Goal: Task Accomplishment & Management: Use online tool/utility

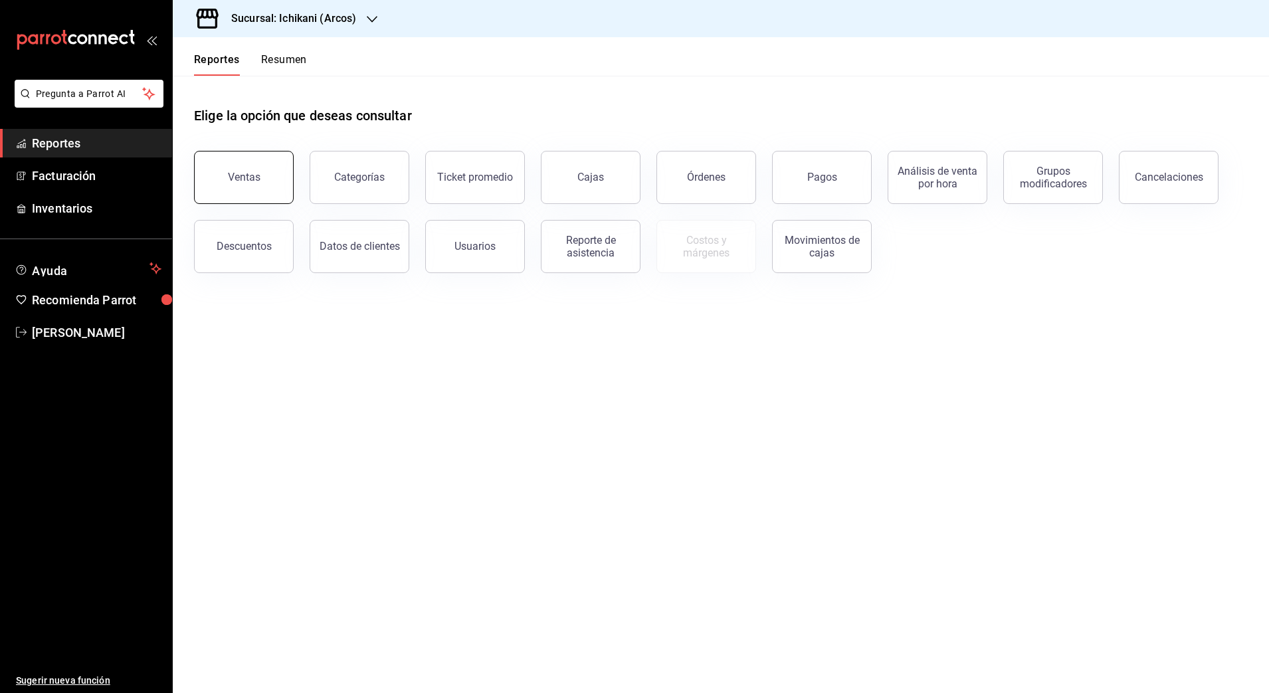
click at [235, 167] on button "Ventas" at bounding box center [244, 177] width 100 height 53
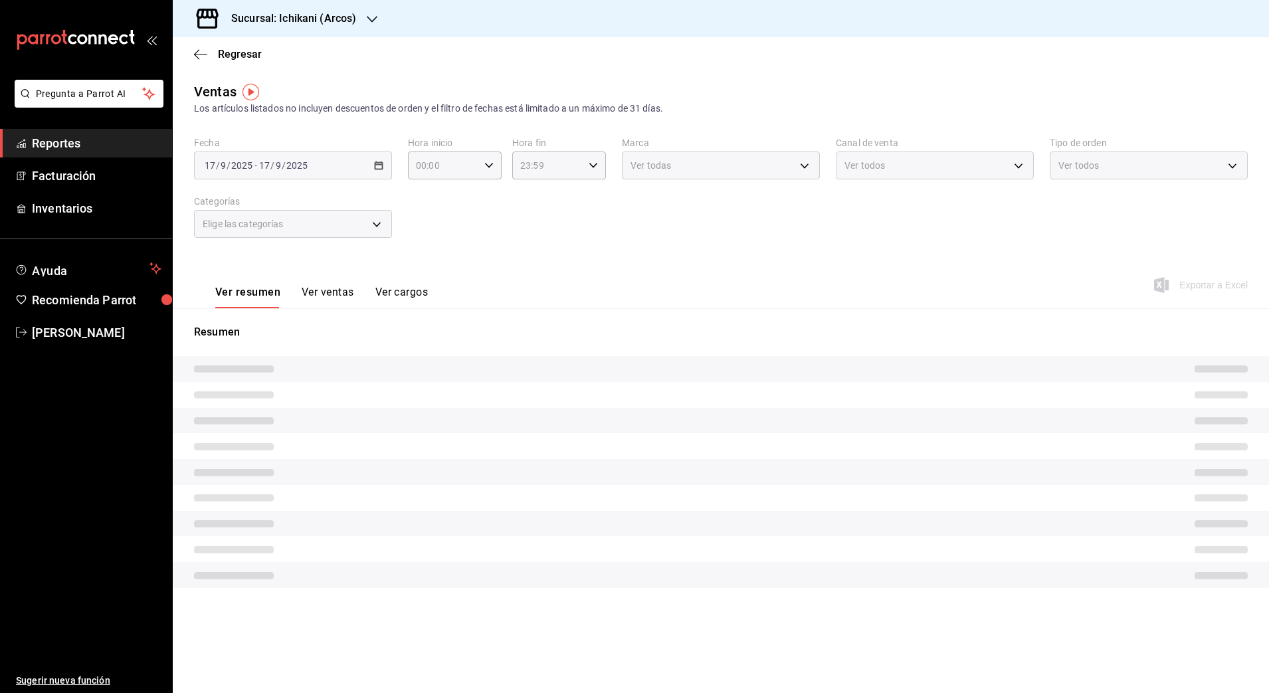
click at [367, 18] on icon "button" at bounding box center [372, 19] width 11 height 11
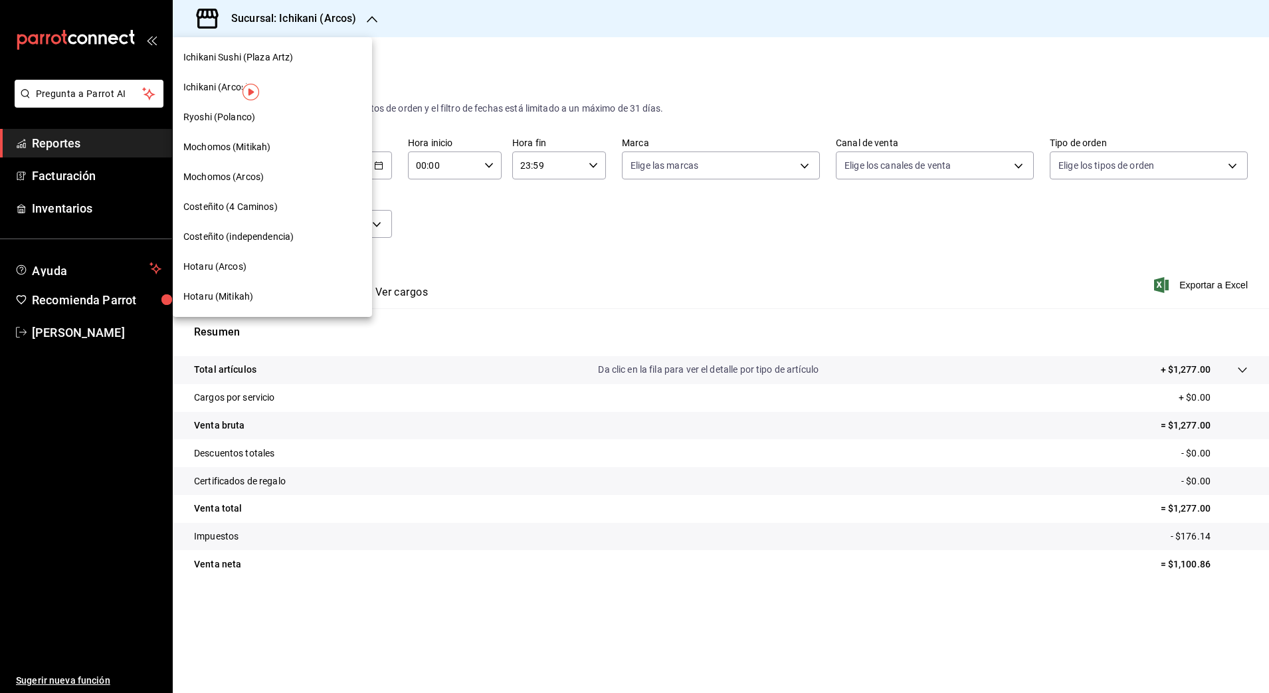
click at [195, 85] on span "Ichikani (Arcos)" at bounding box center [216, 87] width 66 height 14
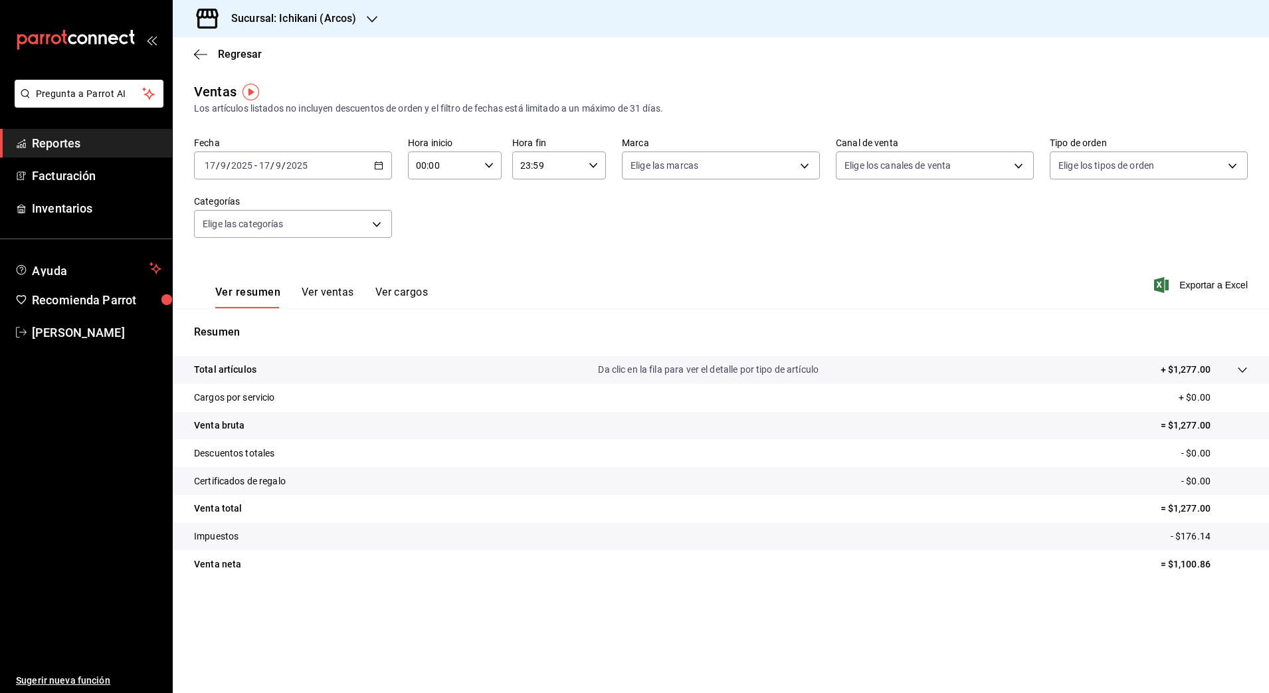
click at [379, 166] on icon "button" at bounding box center [378, 165] width 9 height 9
click at [374, 163] on icon "button" at bounding box center [378, 165] width 9 height 9
click at [240, 324] on span "Rango de fechas" at bounding box center [256, 325] width 103 height 14
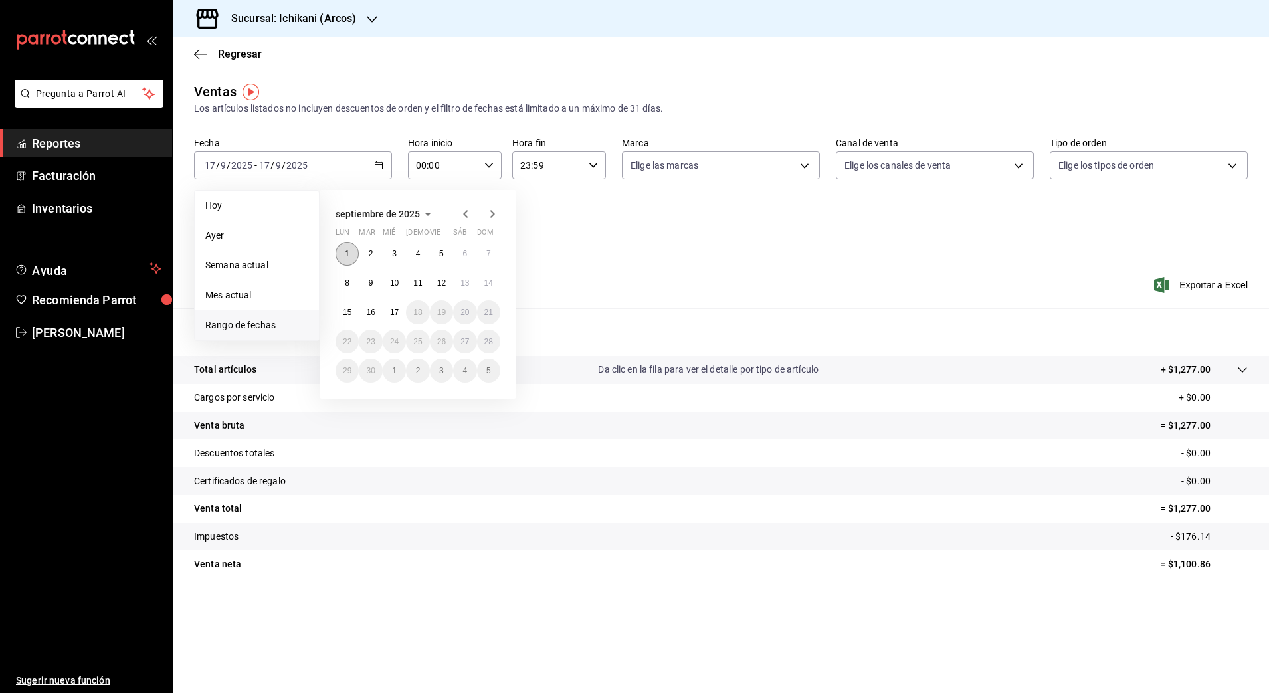
click at [348, 257] on abbr "1" at bounding box center [347, 253] width 5 height 9
click at [395, 314] on abbr "17" at bounding box center [394, 312] width 9 height 9
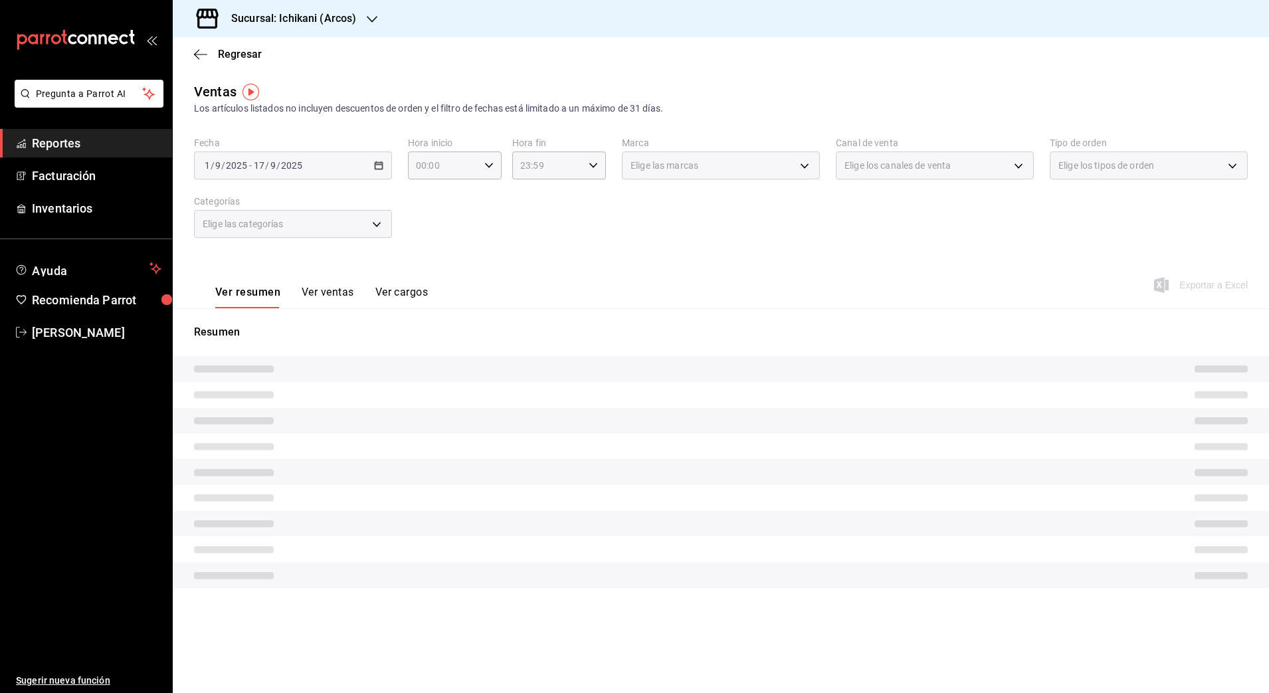
drag, startPoint x: 568, startPoint y: 259, endPoint x: 560, endPoint y: 231, distance: 28.9
click at [568, 259] on div "Ver resumen Ver ventas Ver cargos Exportar a Excel" at bounding box center [721, 281] width 1096 height 54
click at [487, 167] on icon "button" at bounding box center [488, 165] width 9 height 9
click at [433, 190] on span "05" at bounding box center [432, 192] width 26 height 11
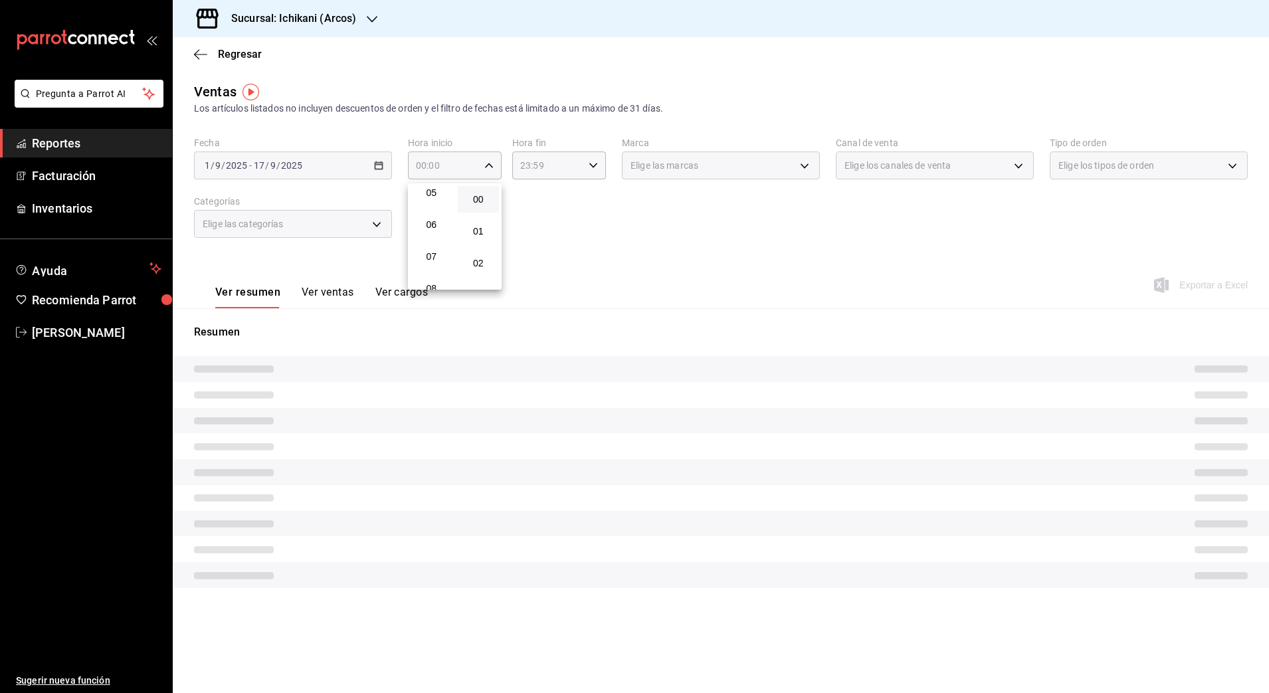
type input "05:00"
click at [476, 198] on span "00" at bounding box center [479, 199] width 26 height 11
click at [536, 168] on div at bounding box center [634, 346] width 1269 height 693
click at [595, 163] on icon "button" at bounding box center [593, 165] width 9 height 9
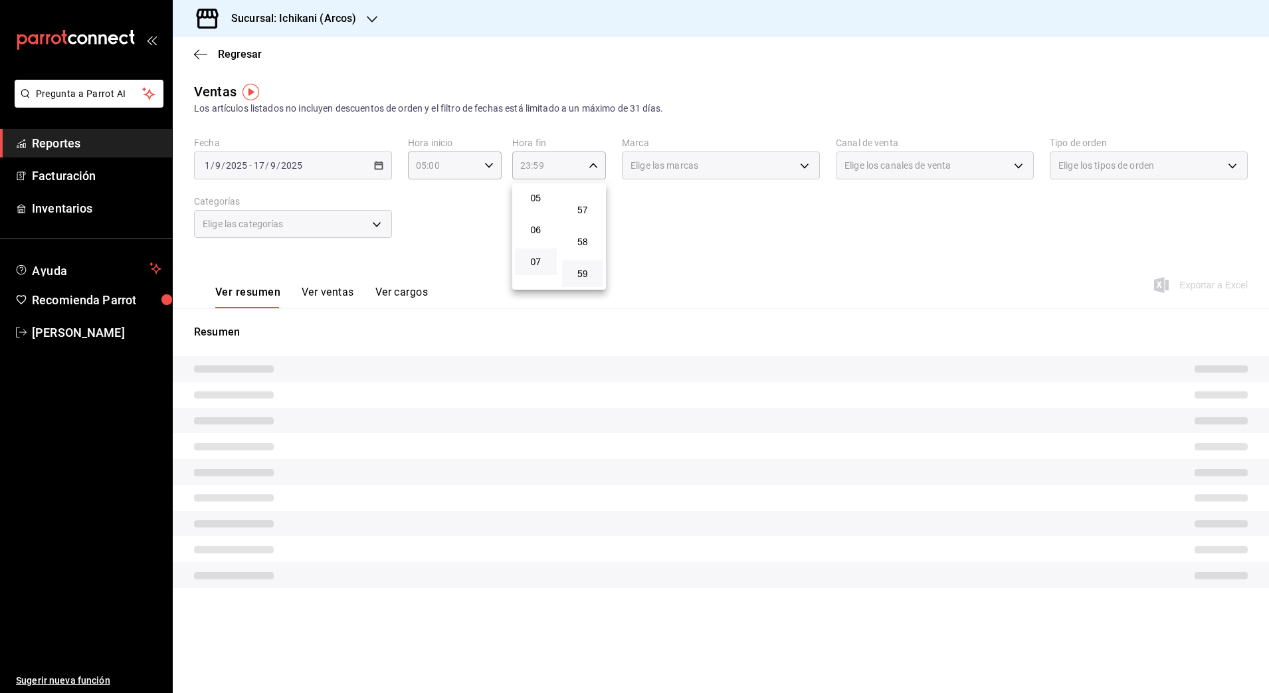
scroll to position [78, 0]
click at [529, 248] on span "04" at bounding box center [536, 249] width 26 height 11
type input "04:59"
click at [580, 273] on span "59" at bounding box center [583, 273] width 26 height 11
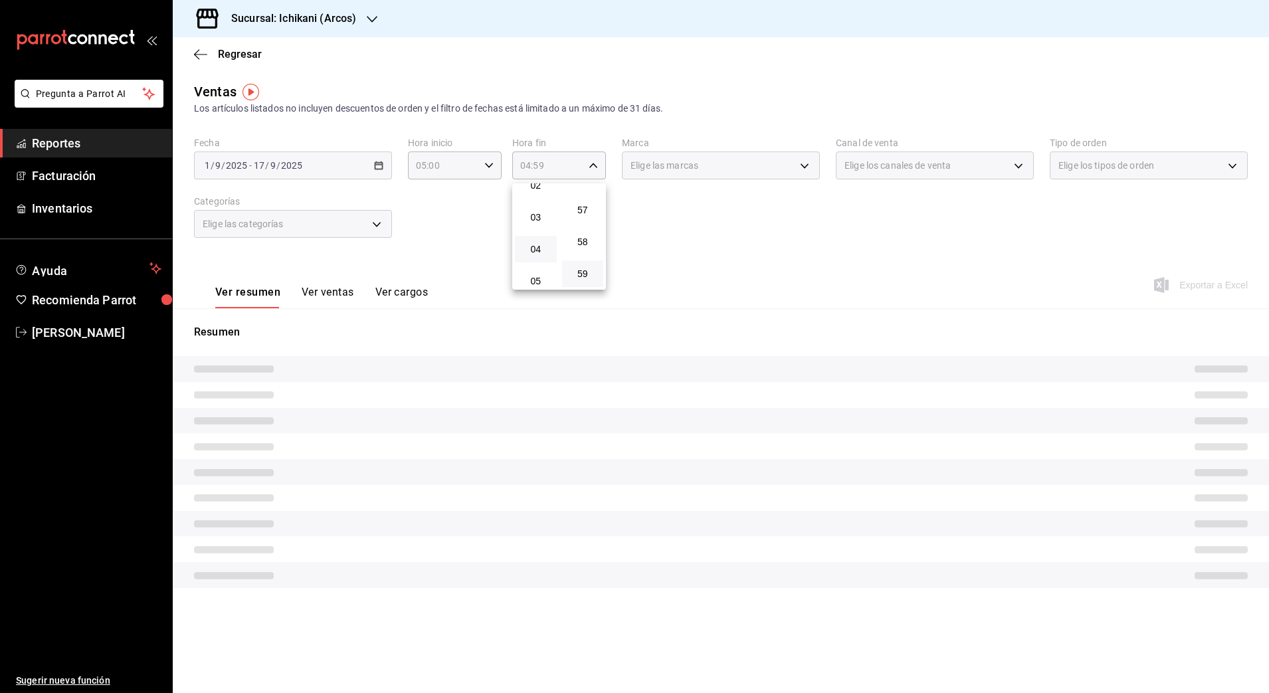
click at [686, 232] on div at bounding box center [634, 346] width 1269 height 693
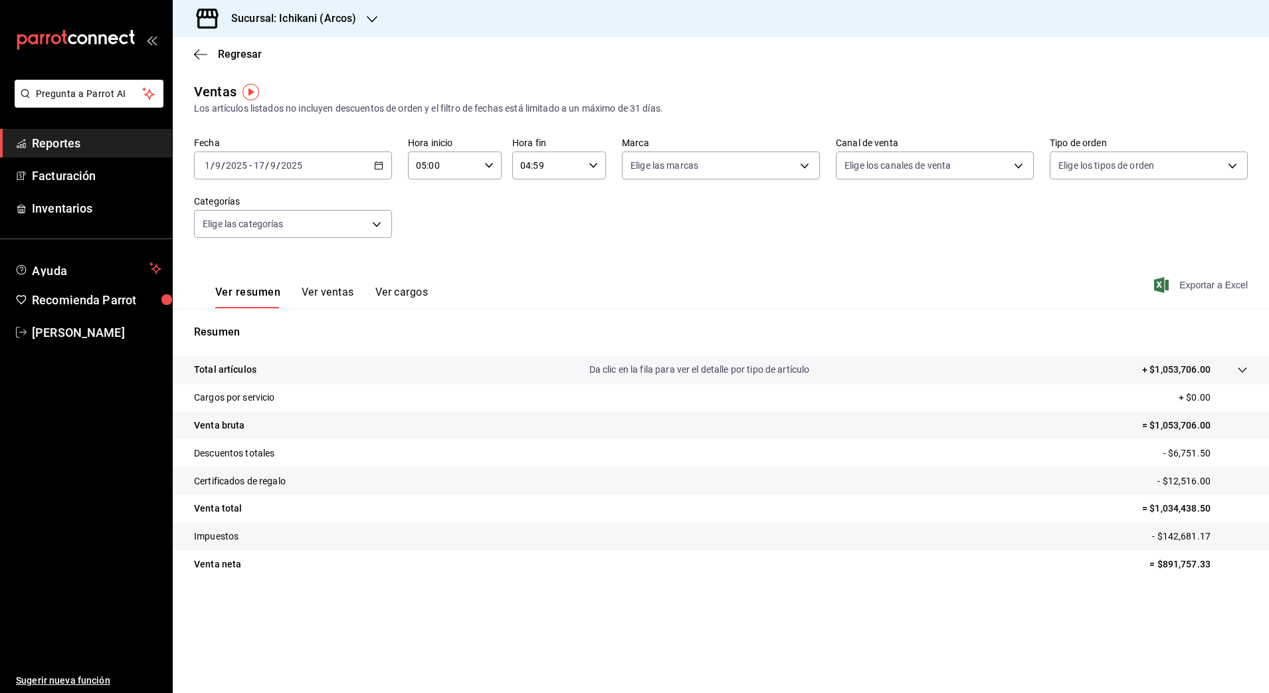
click at [1210, 284] on span "Exportar a Excel" at bounding box center [1202, 285] width 91 height 16
